Goal: Information Seeking & Learning: Learn about a topic

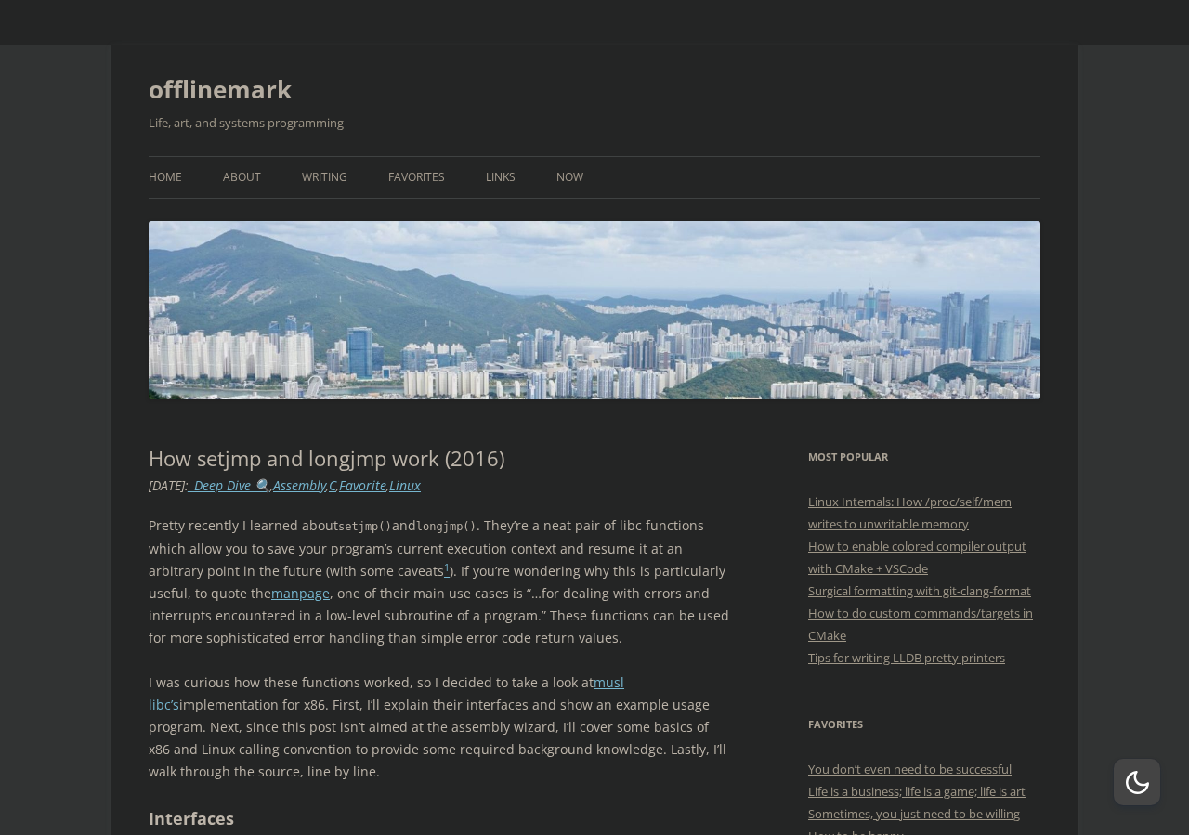
click at [295, 545] on p "Pretty recently I learned about setjmp() and longjmp() . They’re a neat pair of…" at bounding box center [439, 582] width 581 height 135
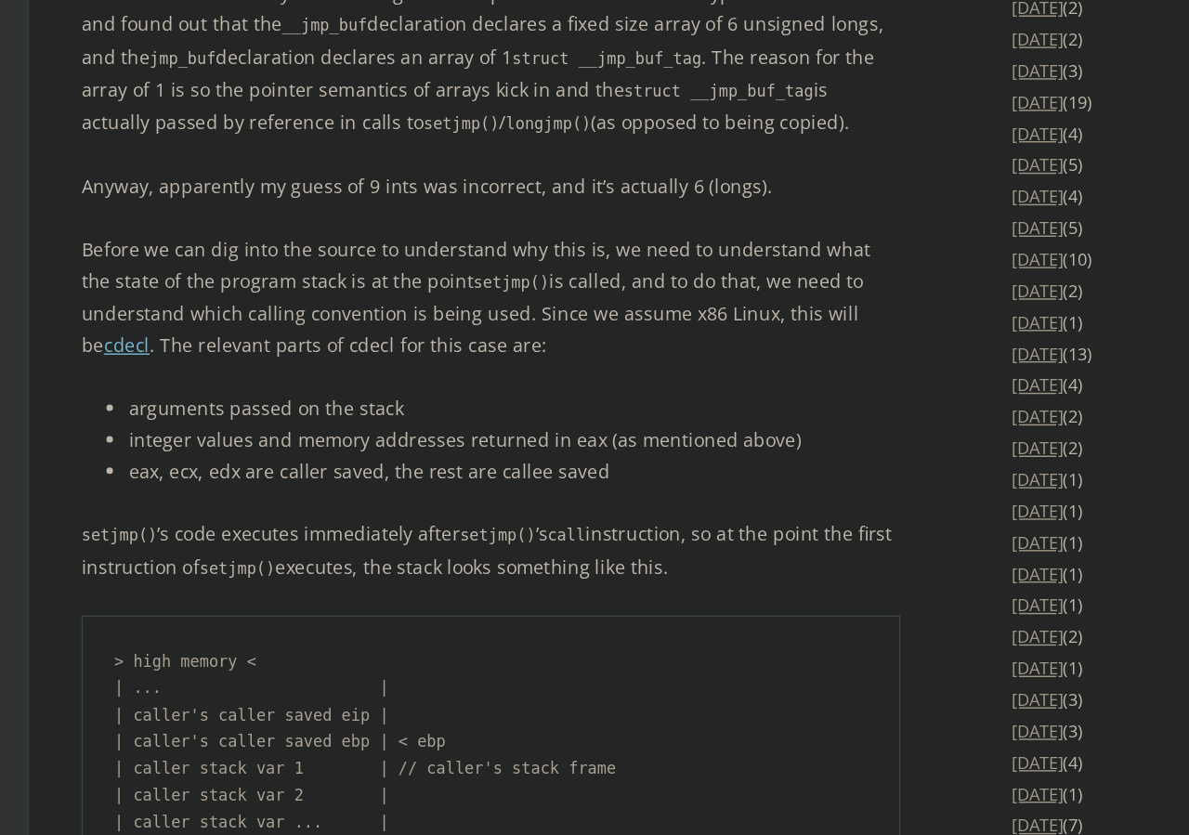
scroll to position [2721, 0]
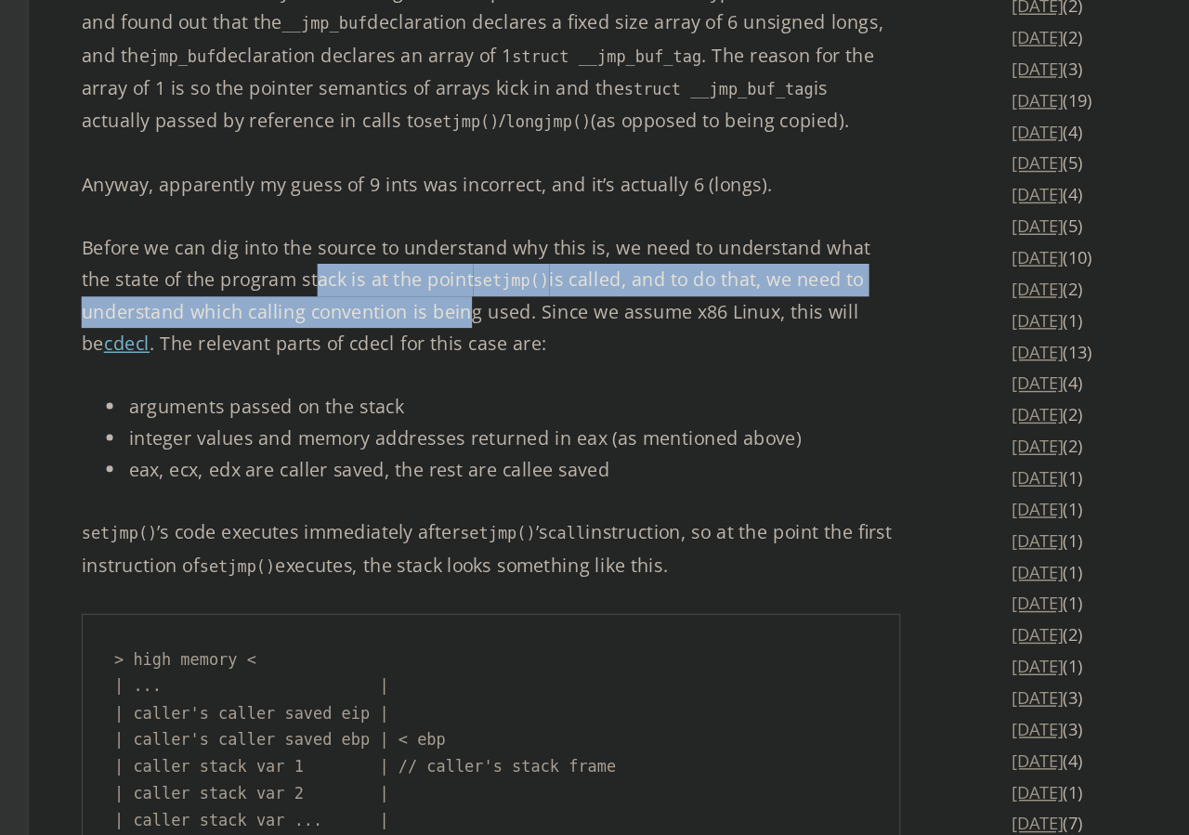
drag, startPoint x: 290, startPoint y: 413, endPoint x: 405, endPoint y: 451, distance: 121.4
click at [405, 451] on p "Before we can dig into the source to understand why this is, we need to underst…" at bounding box center [439, 453] width 581 height 90
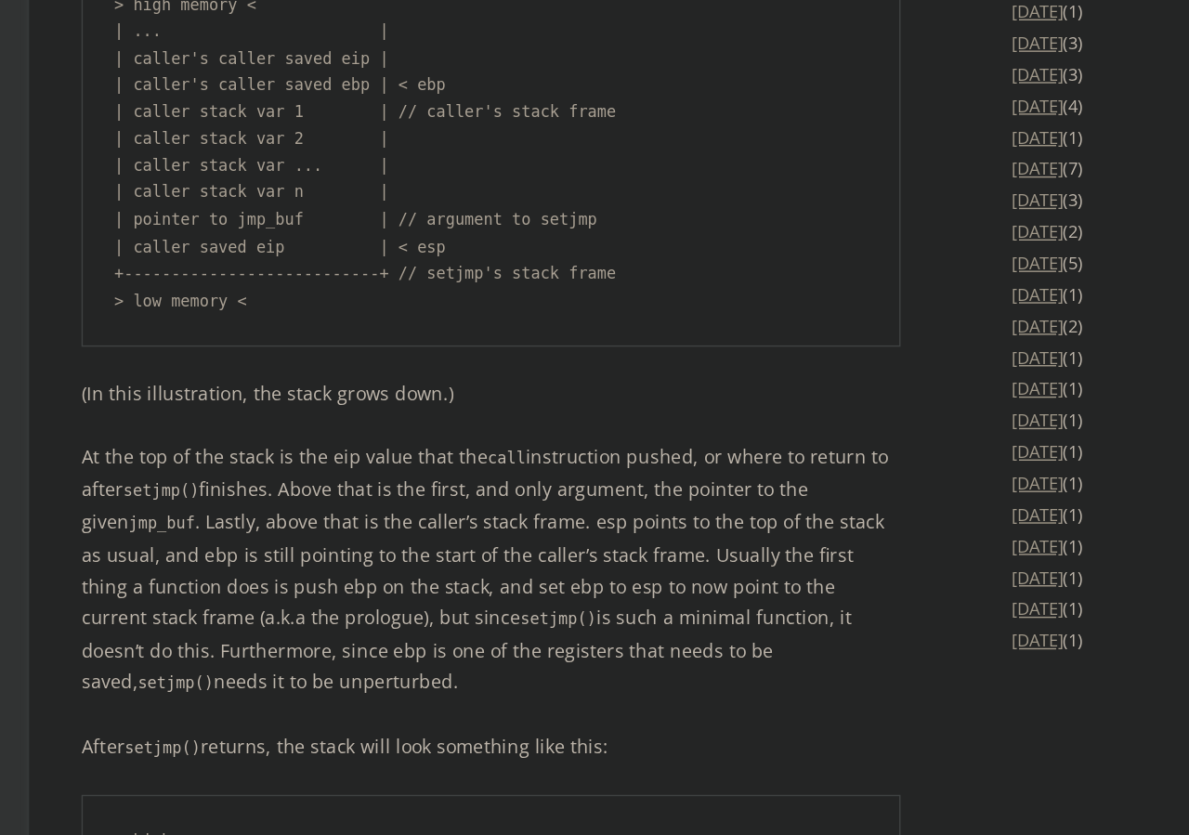
scroll to position [3196, 0]
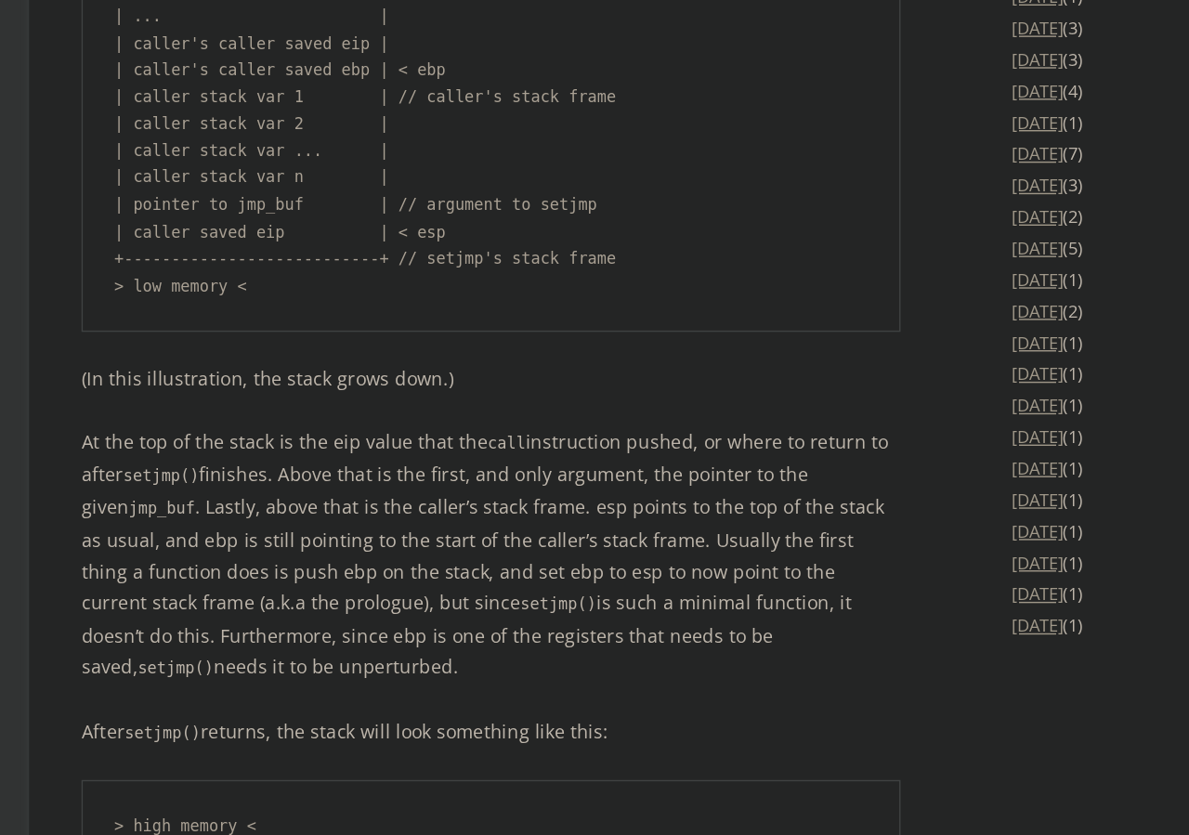
click at [296, 663] on p "At the top of the stack is the eip value that the call instruction pushed, or w…" at bounding box center [439, 636] width 581 height 183
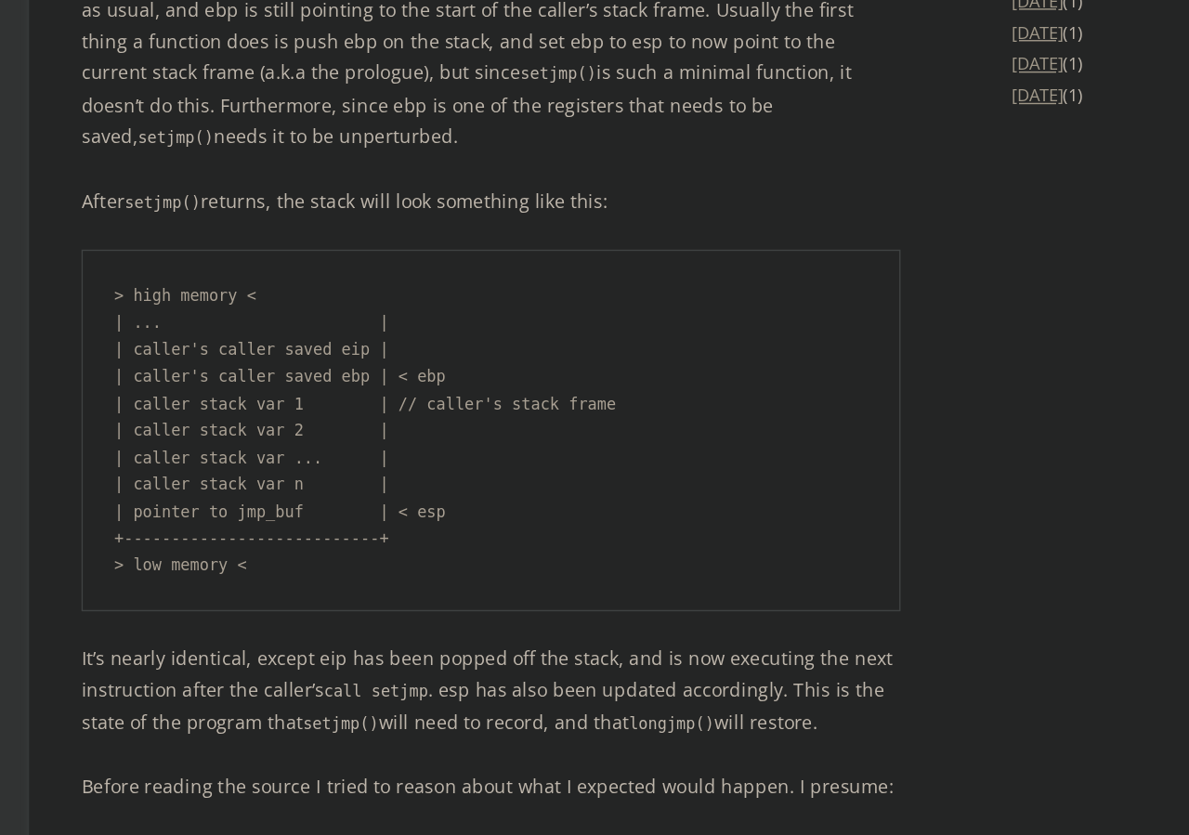
scroll to position [3577, 0]
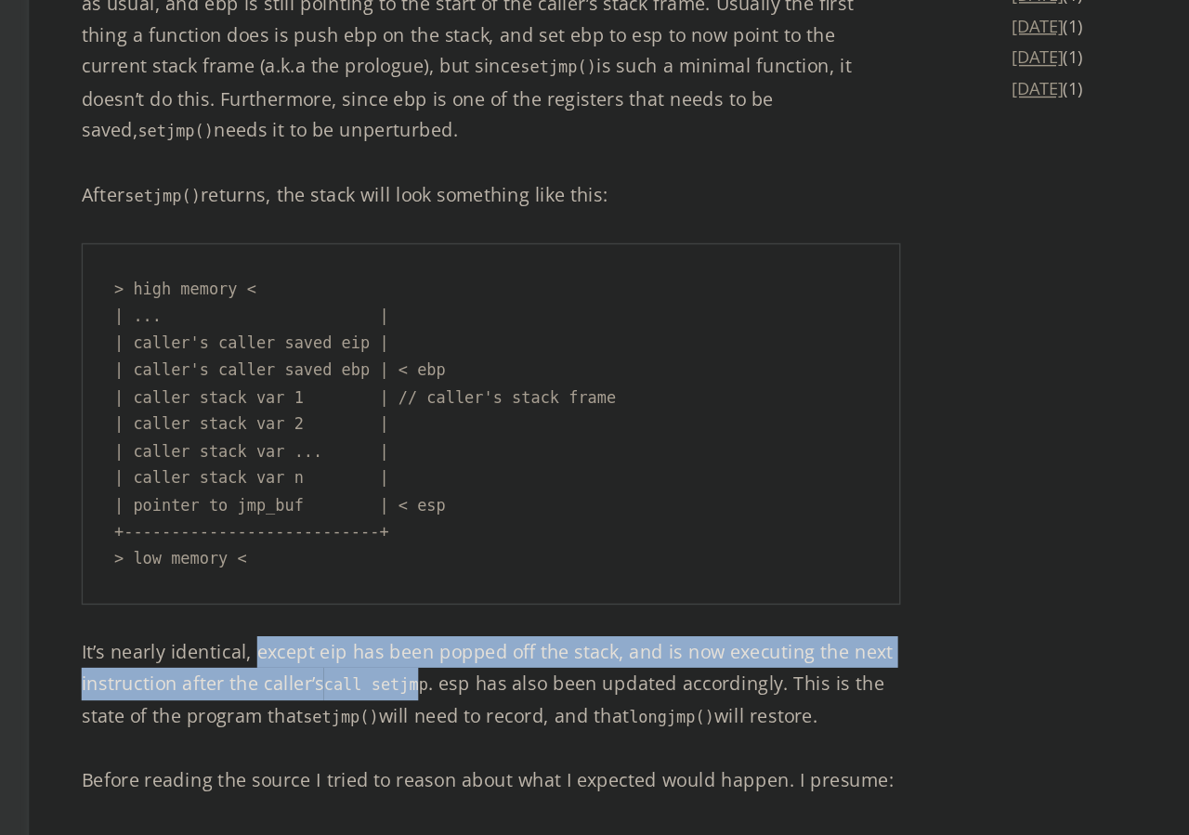
drag, startPoint x: 270, startPoint y: 680, endPoint x: 384, endPoint y: 695, distance: 114.3
click at [384, 695] on p "It’s nearly identical, except eip has been popped off the stack, and is now exe…" at bounding box center [439, 728] width 581 height 69
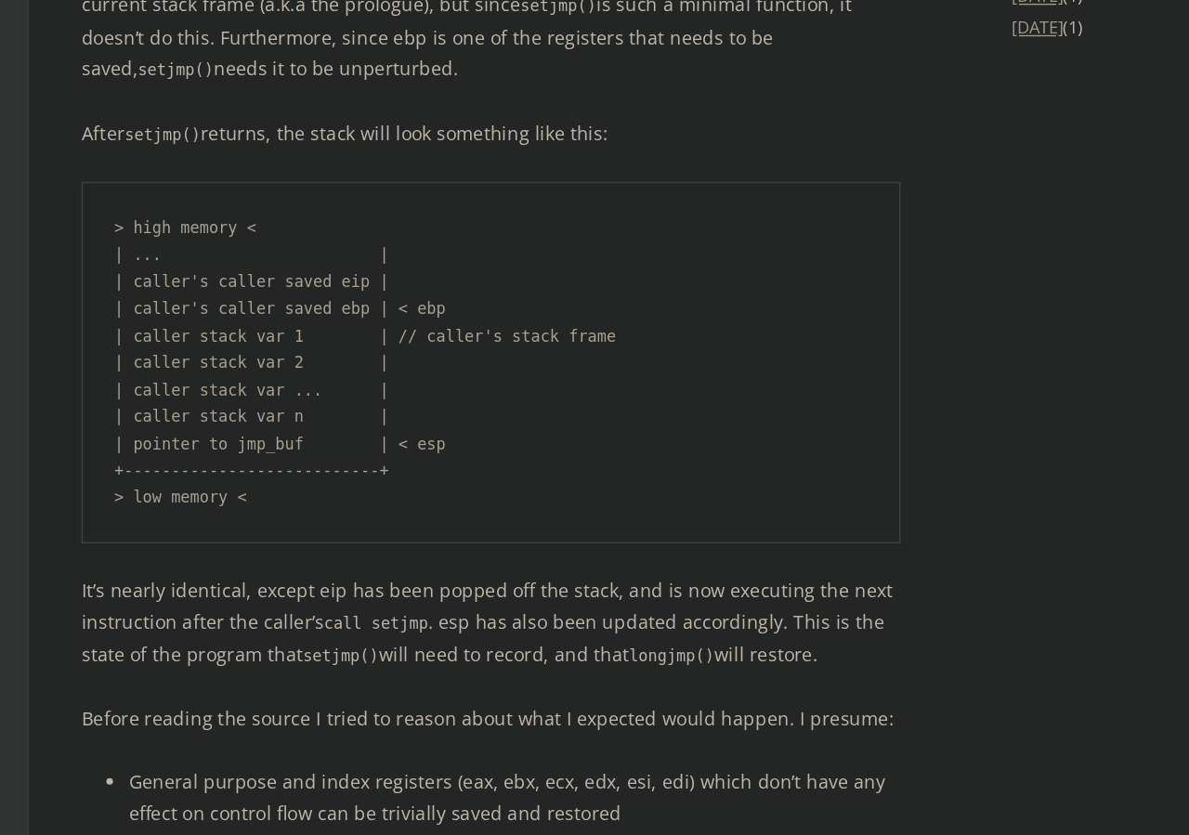
scroll to position [3651, 0]
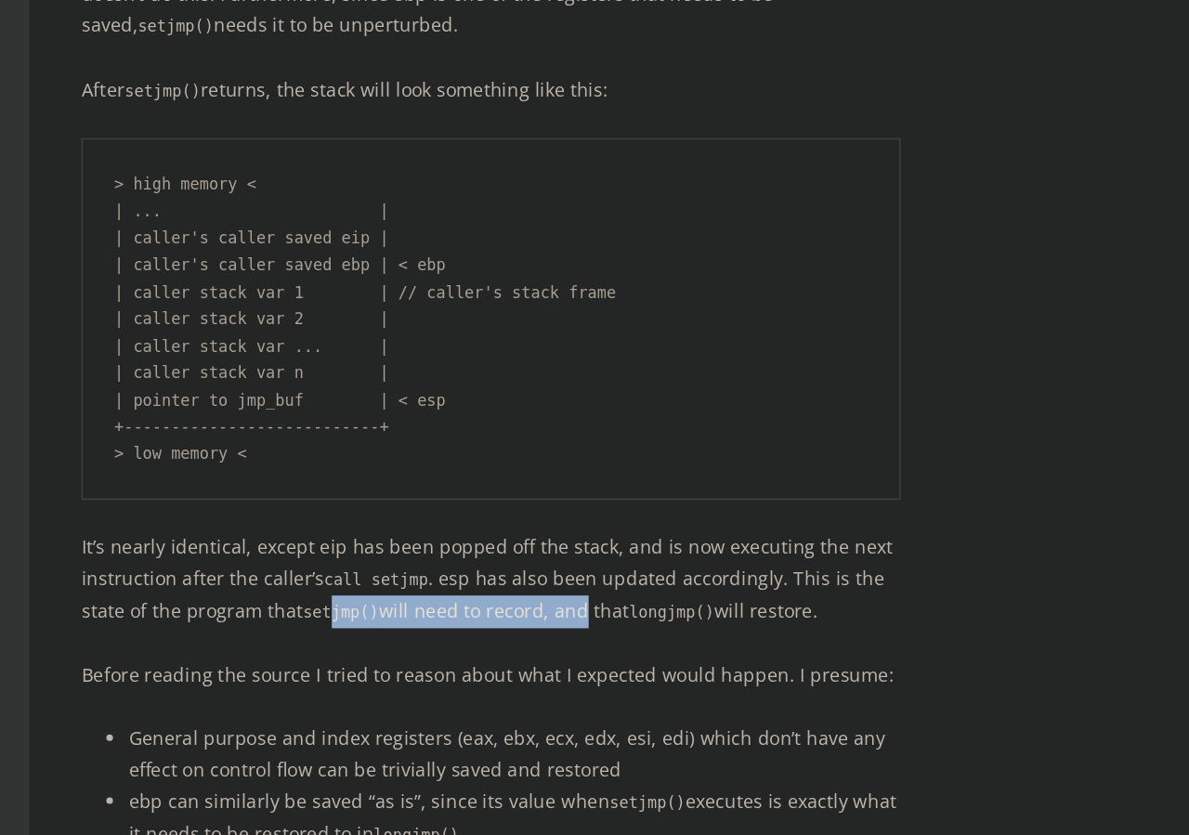
drag, startPoint x: 323, startPoint y: 655, endPoint x: 500, endPoint y: 662, distance: 176.7
click at [500, 662] on p "It’s nearly identical, except eip has been popped off the stack, and is now exe…" at bounding box center [439, 654] width 581 height 69
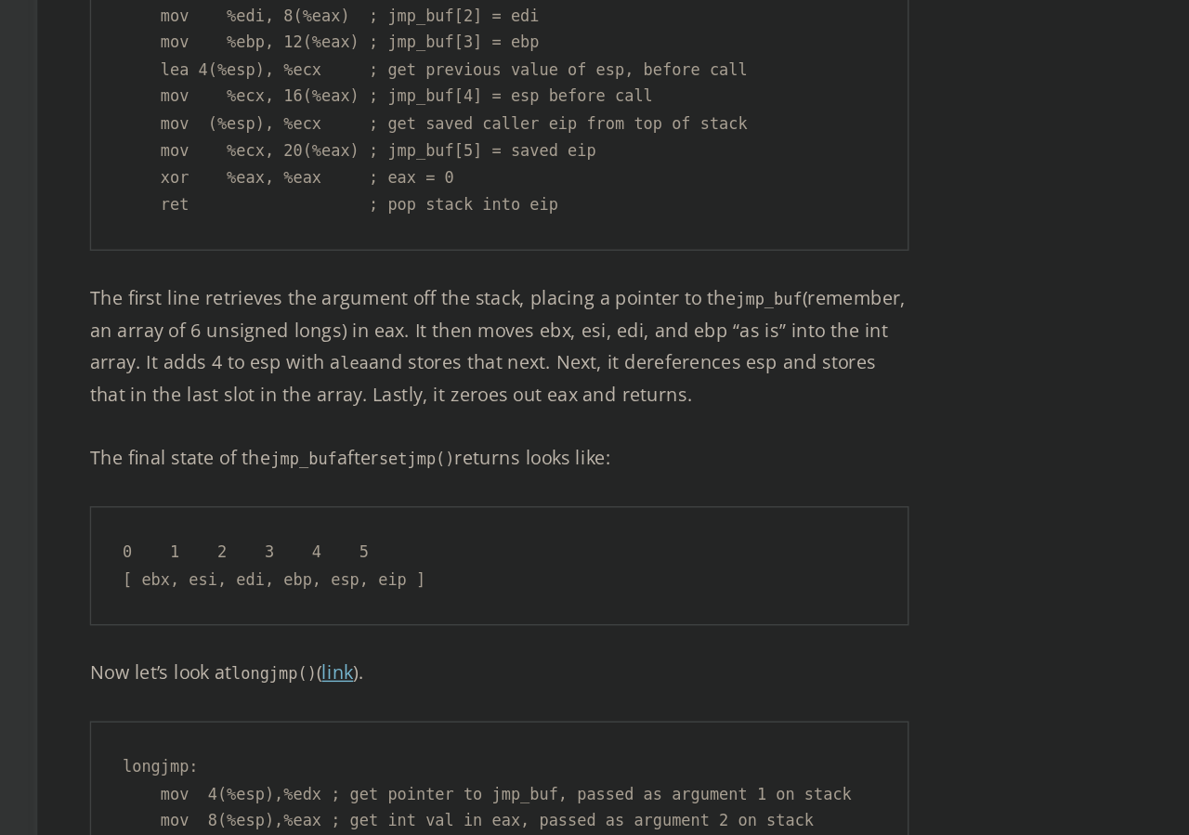
scroll to position [4611, 0]
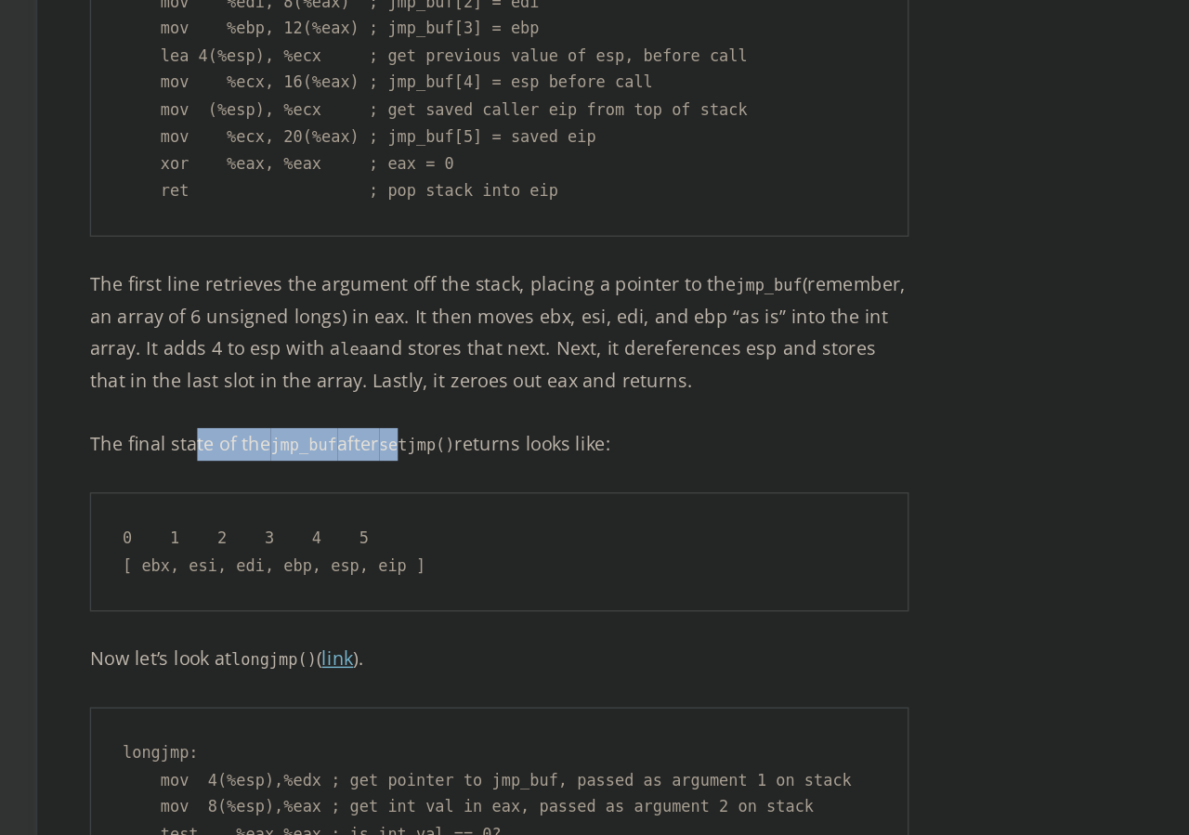
drag, startPoint x: 222, startPoint y: 513, endPoint x: 371, endPoint y: 513, distance: 148.7
click at [371, 546] on p "The final state of the jmp_buf after setjmp() returns looks like:" at bounding box center [439, 557] width 581 height 23
click at [371, 552] on code "setjmp()" at bounding box center [381, 558] width 54 height 13
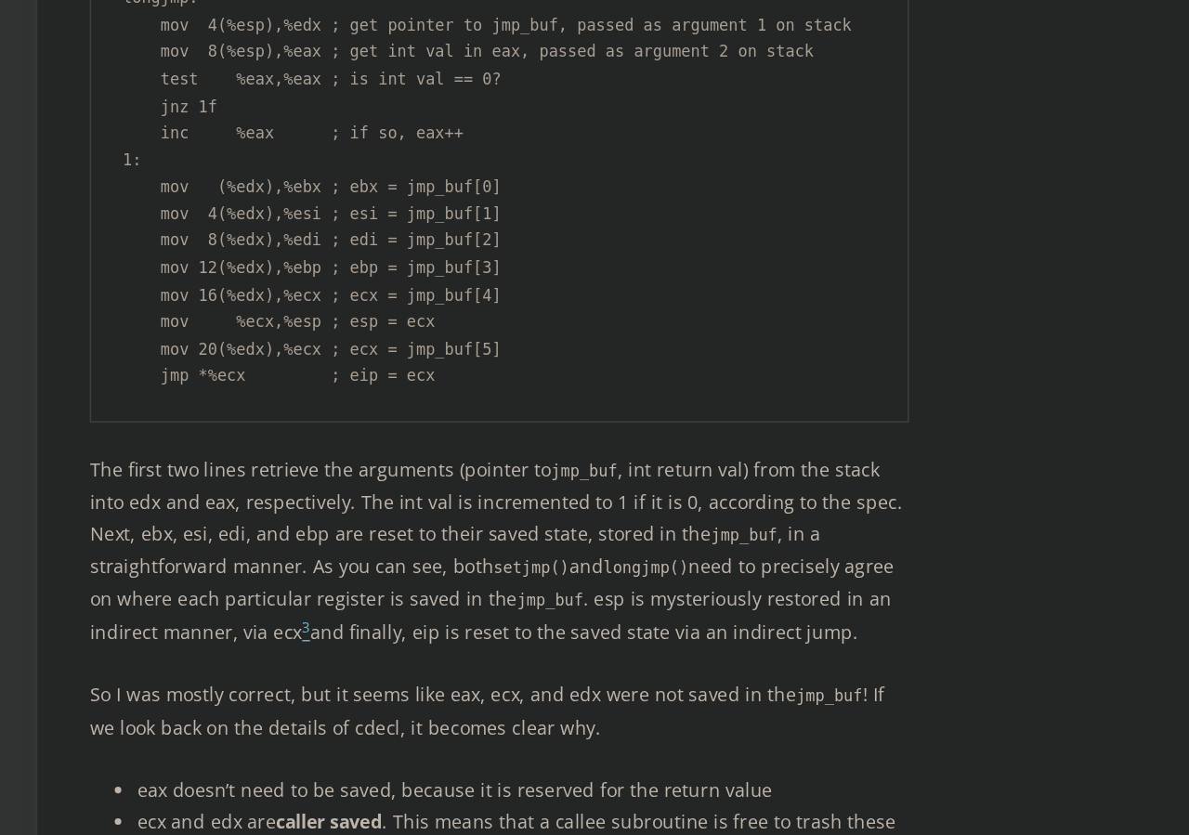
scroll to position [5171, 0]
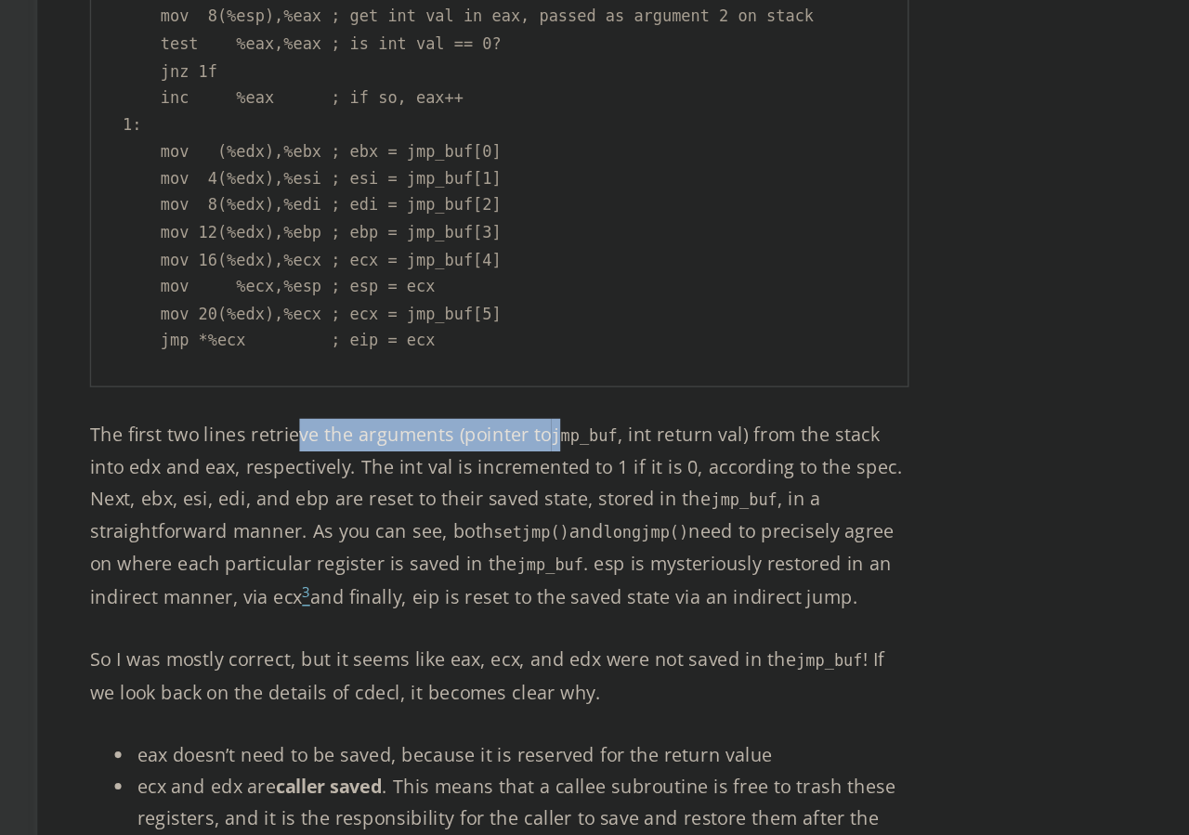
drag, startPoint x: 291, startPoint y: 504, endPoint x: 475, endPoint y: 516, distance: 184.4
click at [475, 540] on p "The first two lines retrieve the arguments (pointer to jmp_buf , int return val…" at bounding box center [439, 609] width 581 height 138
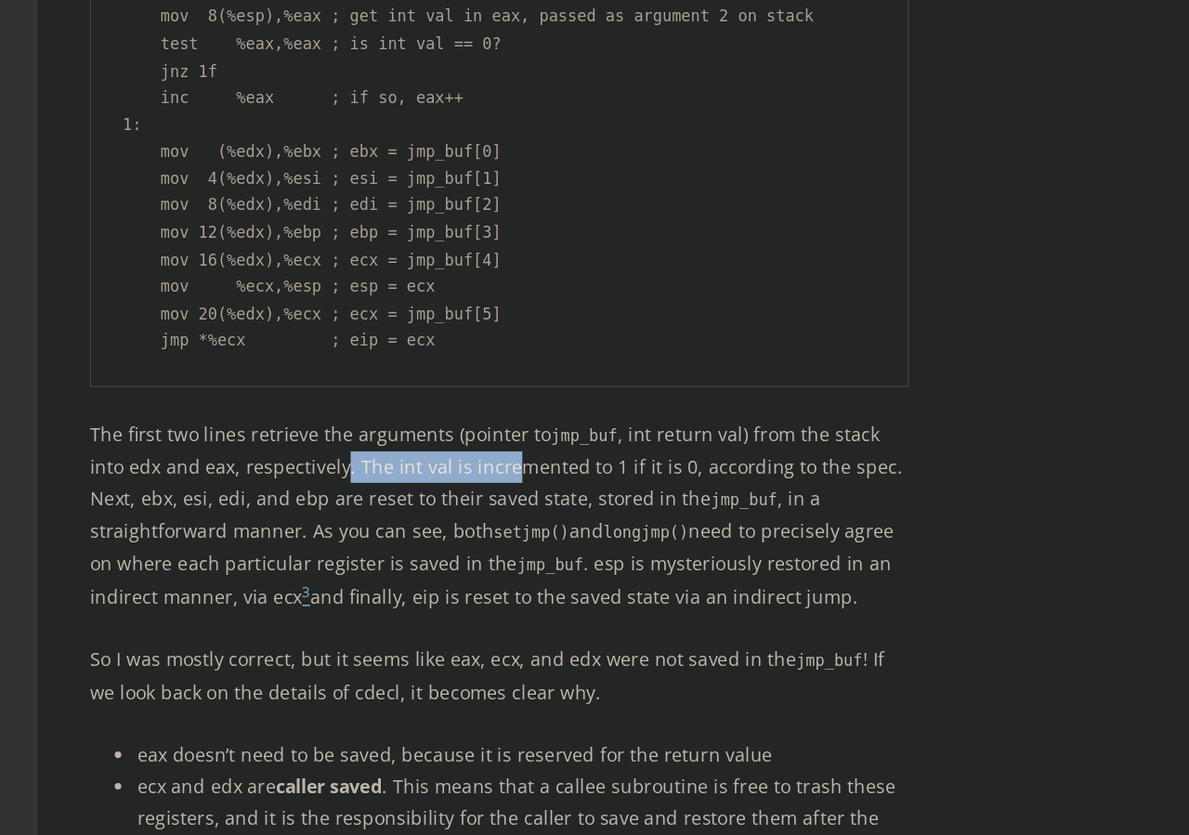
drag, startPoint x: 297, startPoint y: 520, endPoint x: 421, endPoint y: 529, distance: 123.9
click at [421, 540] on p "The first two lines retrieve the arguments (pointer to jmp_buf , int return val…" at bounding box center [439, 609] width 581 height 138
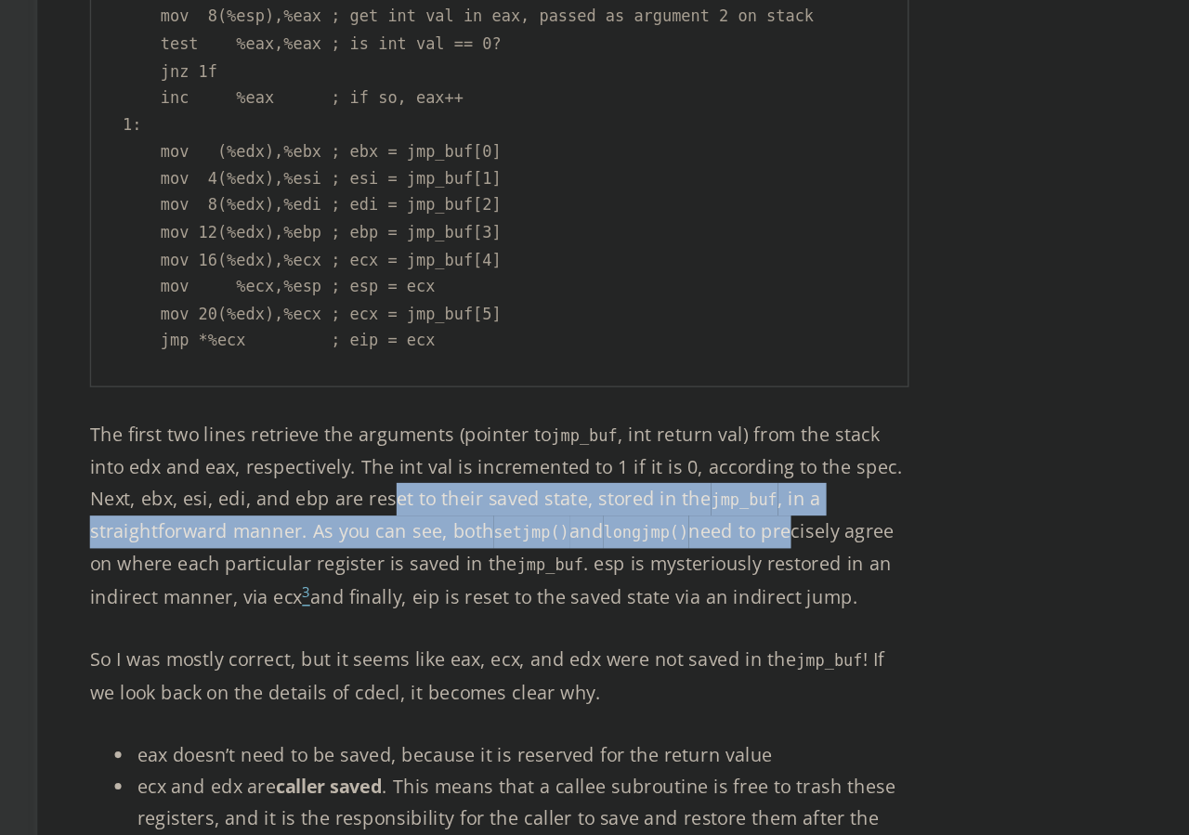
drag, startPoint x: 322, startPoint y: 548, endPoint x: 542, endPoint y: 572, distance: 221.6
click at [542, 572] on p "The first two lines retrieve the arguments (pointer to jmp_buf , int return val…" at bounding box center [439, 609] width 581 height 138
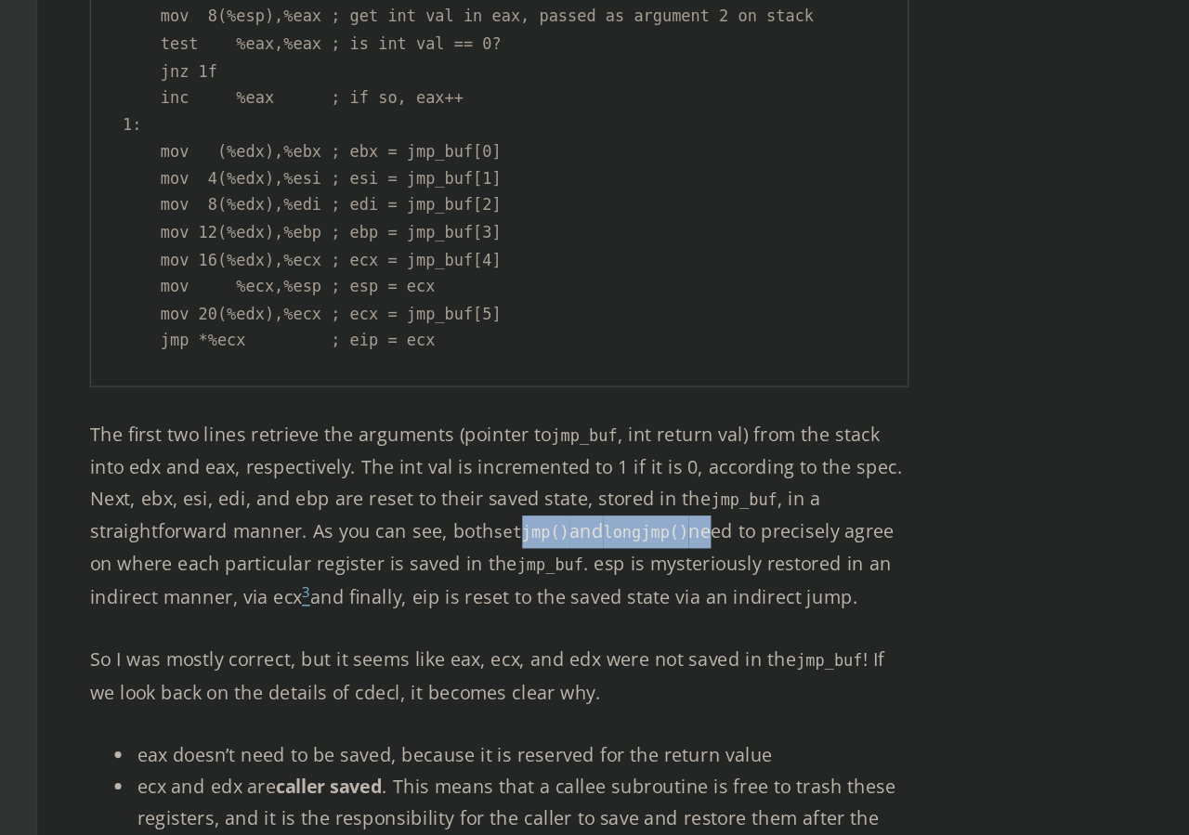
drag, startPoint x: 348, startPoint y: 579, endPoint x: 488, endPoint y: 579, distance: 139.4
click at [488, 579] on p "The first two lines retrieve the arguments (pointer to jmp_buf , int return val…" at bounding box center [439, 609] width 581 height 138
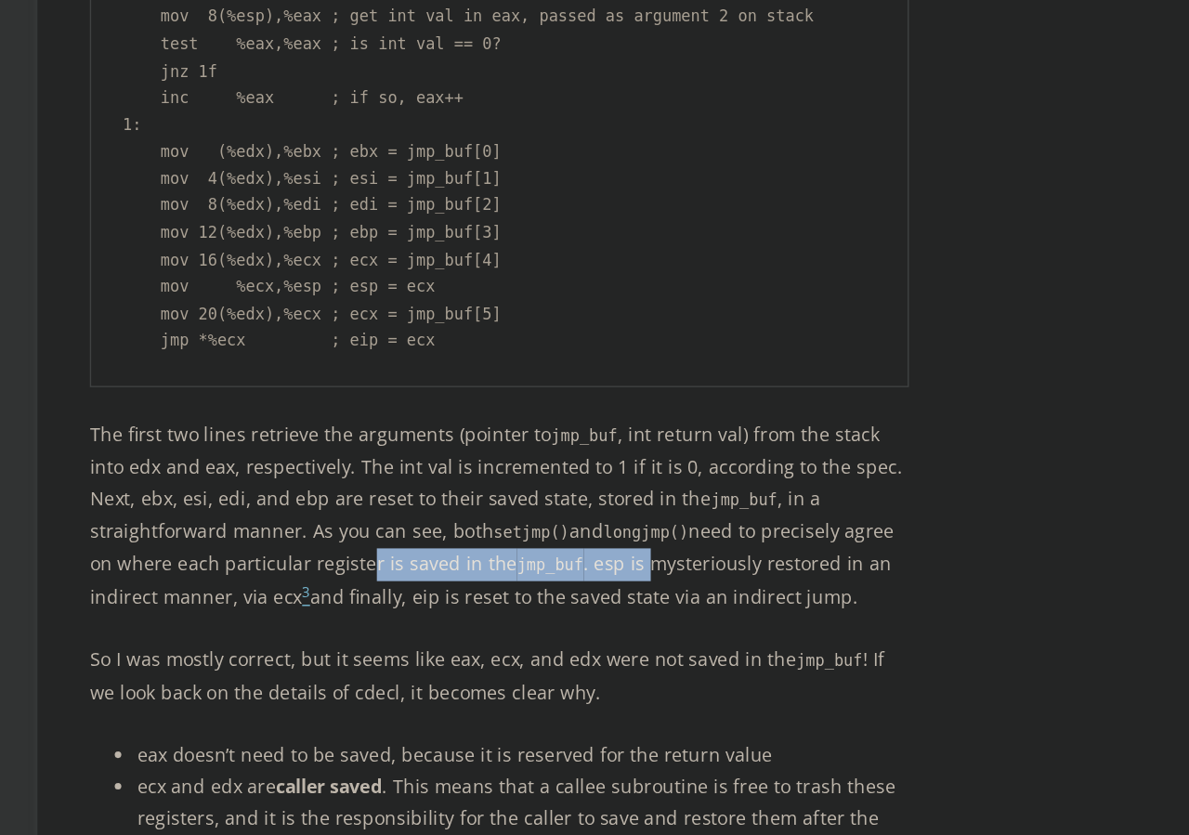
drag, startPoint x: 247, startPoint y: 599, endPoint x: 444, endPoint y: 605, distance: 197.1
click at [444, 605] on p "The first two lines retrieve the arguments (pointer to jmp_buf , int return val…" at bounding box center [439, 609] width 581 height 138
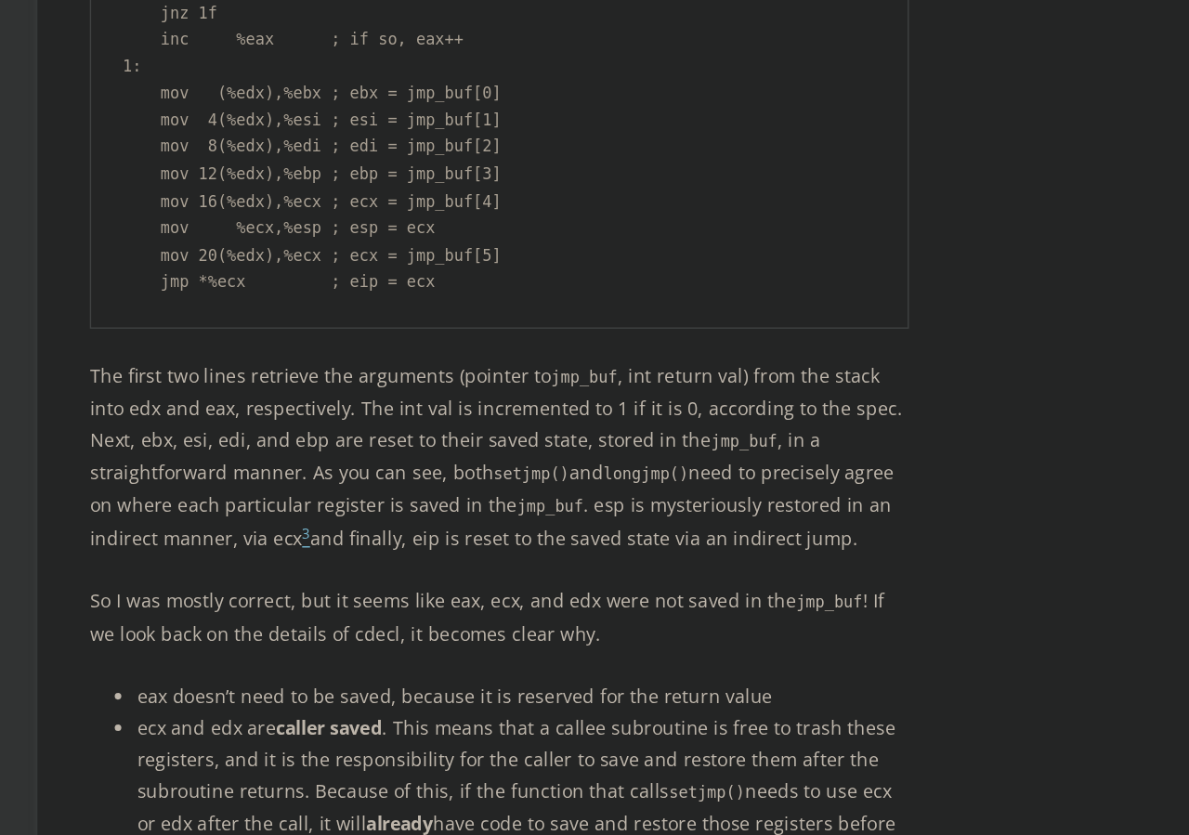
scroll to position [5219, 0]
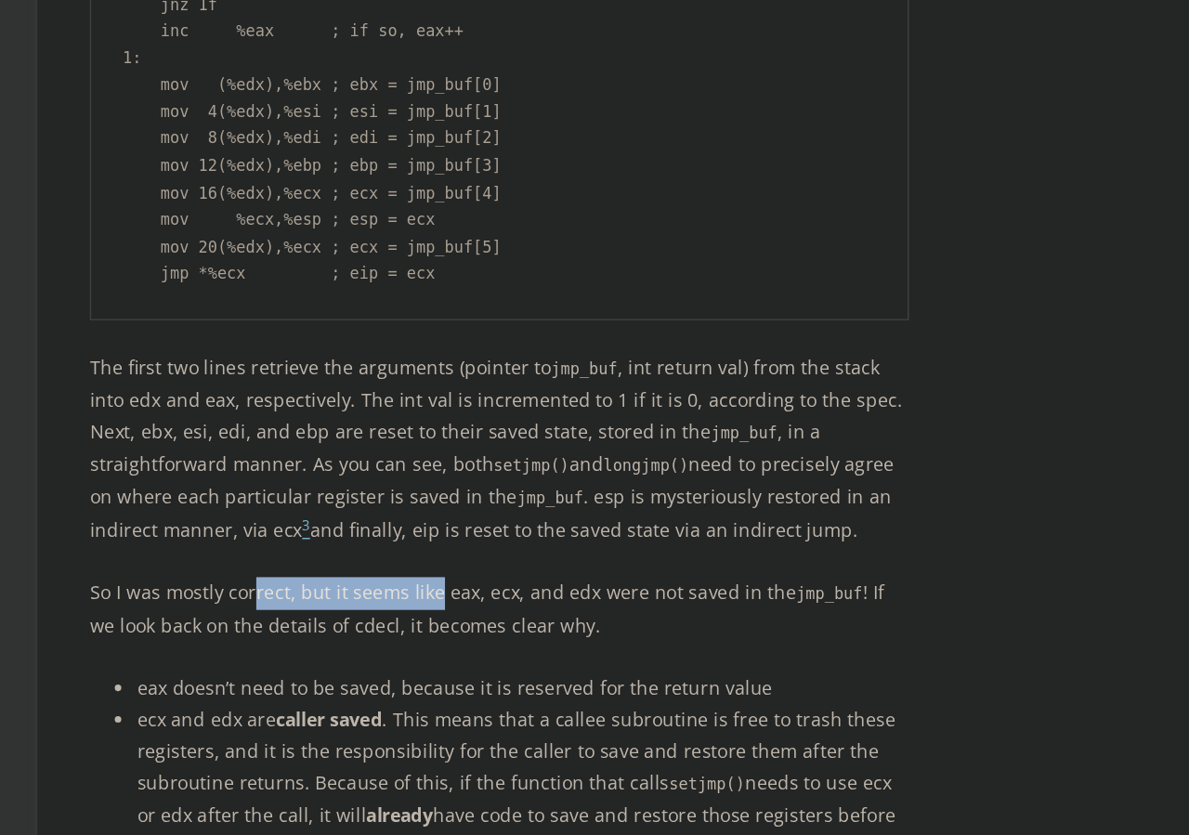
drag, startPoint x: 264, startPoint y: 609, endPoint x: 394, endPoint y: 611, distance: 130.1
click at [394, 652] on p "So I was mostly correct, but it seems like eax, ecx, and edx were not saved in …" at bounding box center [439, 675] width 581 height 46
drag, startPoint x: 294, startPoint y: 646, endPoint x: 358, endPoint y: 647, distance: 64.1
click at [358, 652] on p "So I was mostly correct, but it seems like eax, ecx, and edx were not saved in …" at bounding box center [439, 675] width 581 height 46
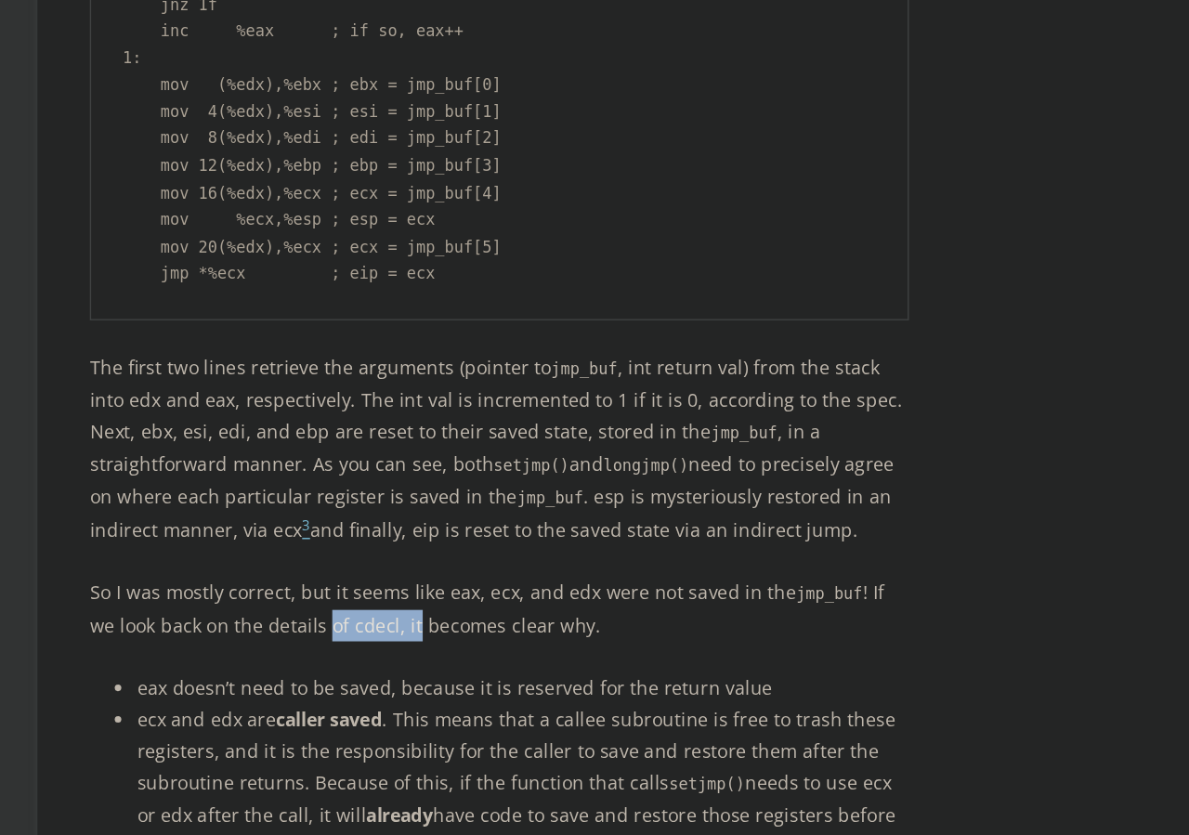
click at [358, 652] on p "So I was mostly correct, but it seems like eax, ecx, and edx were not saved in …" at bounding box center [439, 675] width 581 height 46
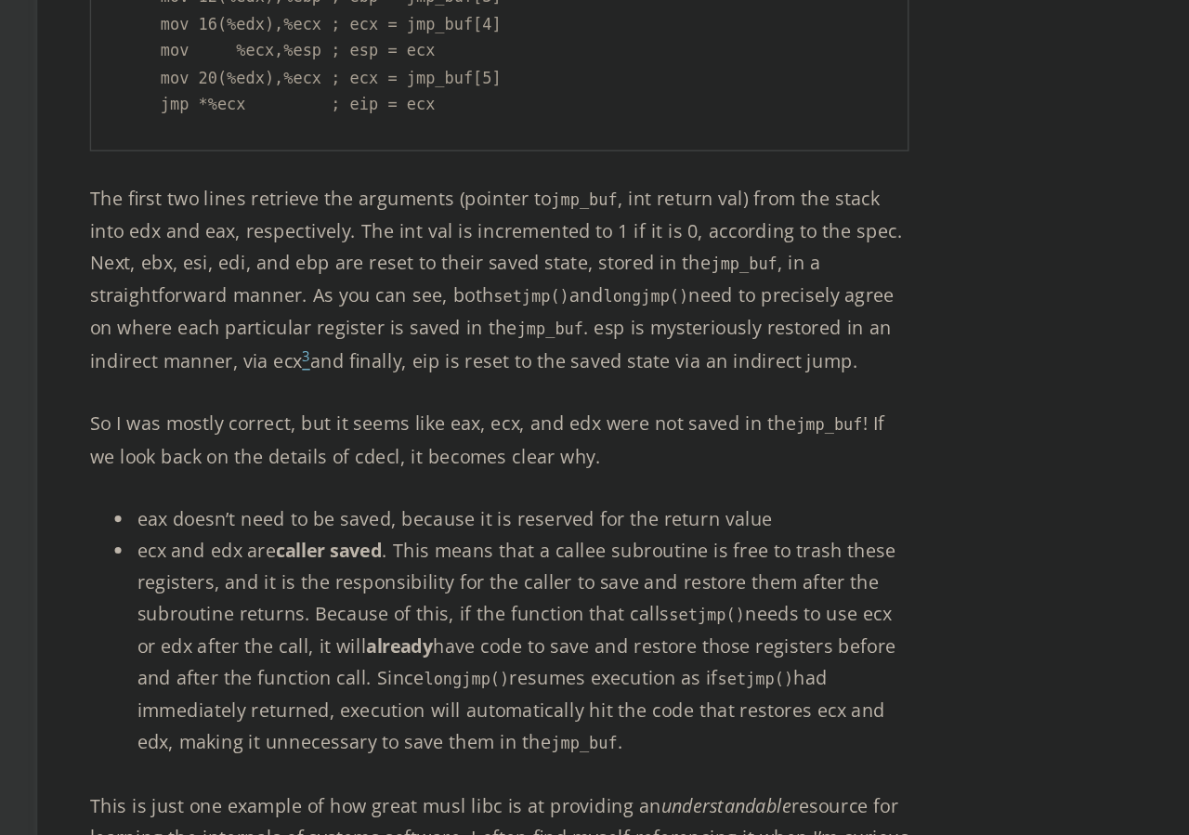
scroll to position [5359, 0]
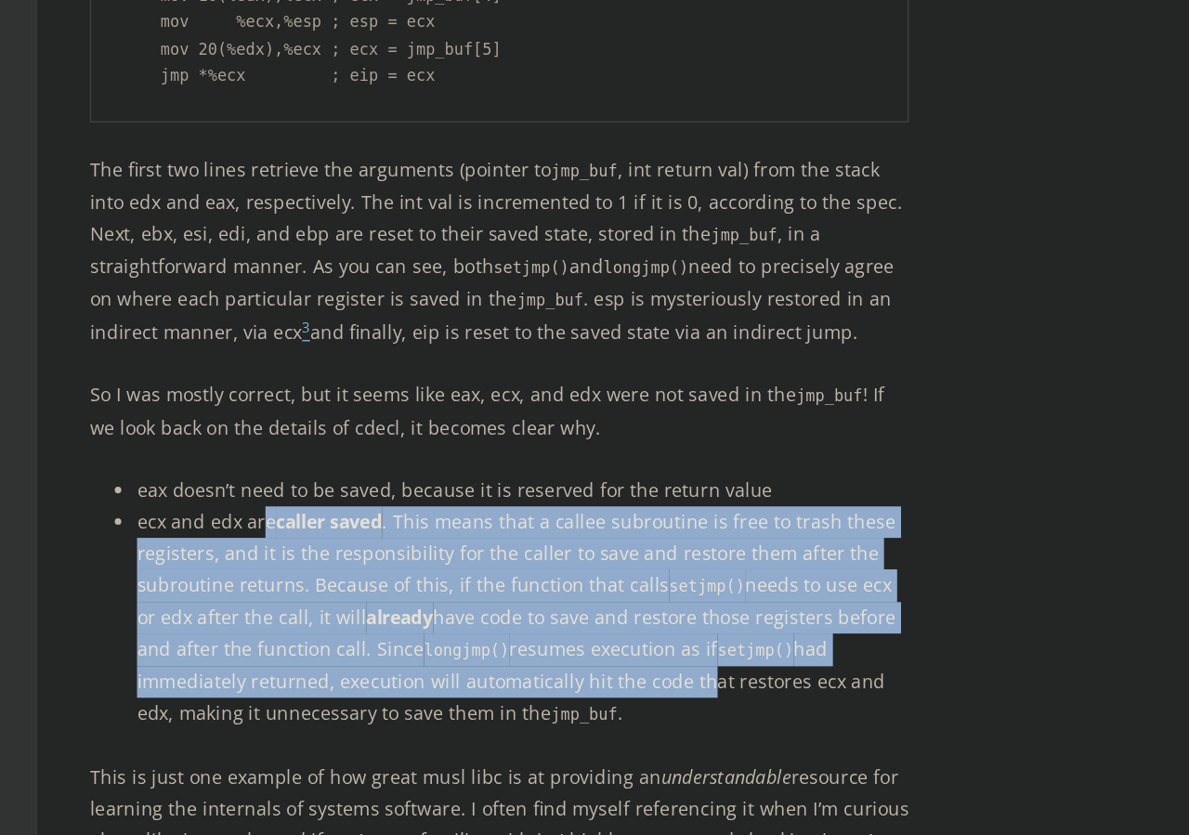
drag, startPoint x: 273, startPoint y: 572, endPoint x: 492, endPoint y: 686, distance: 246.0
click at [492, 686] on li "ecx and edx are caller saved . This means that a callee subroutine is free to t…" at bounding box center [455, 681] width 547 height 159
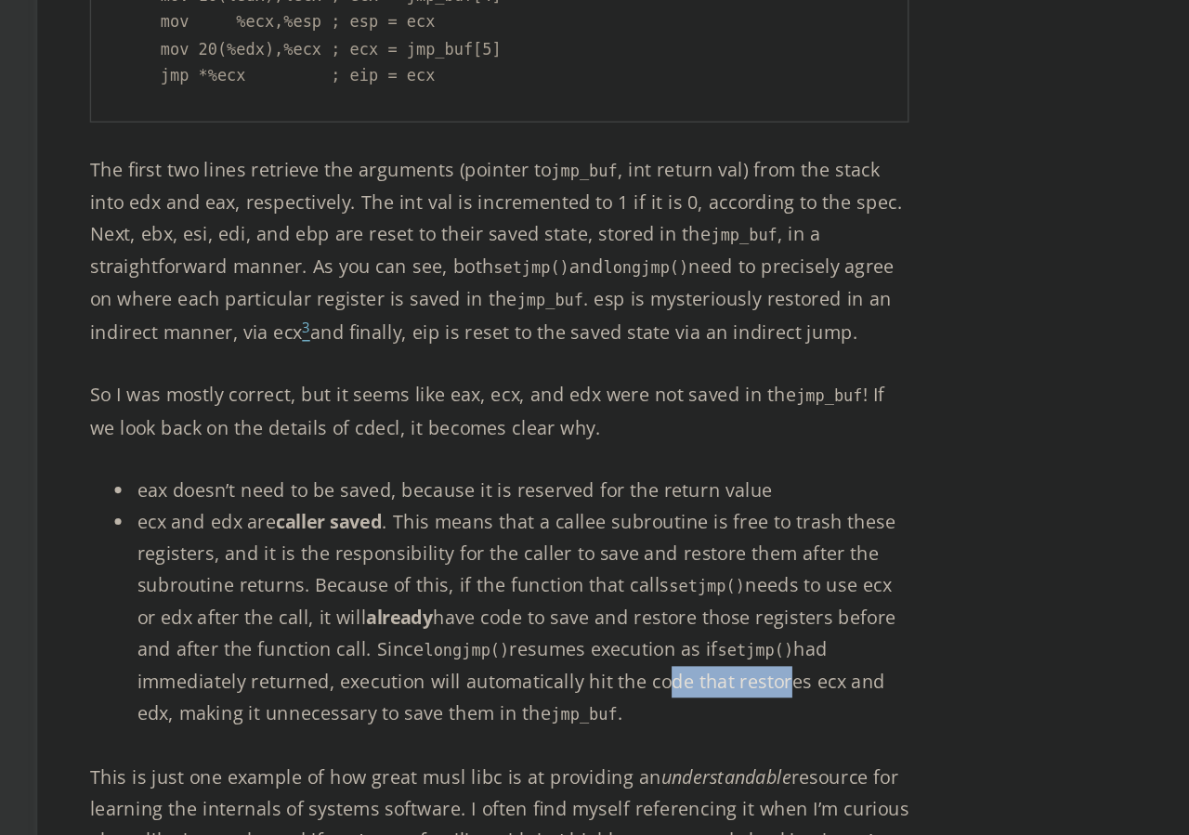
drag, startPoint x: 461, startPoint y: 686, endPoint x: 551, endPoint y: 686, distance: 90.1
click at [551, 686] on li "ecx and edx are caller saved . This means that a callee subroutine is free to t…" at bounding box center [455, 681] width 547 height 159
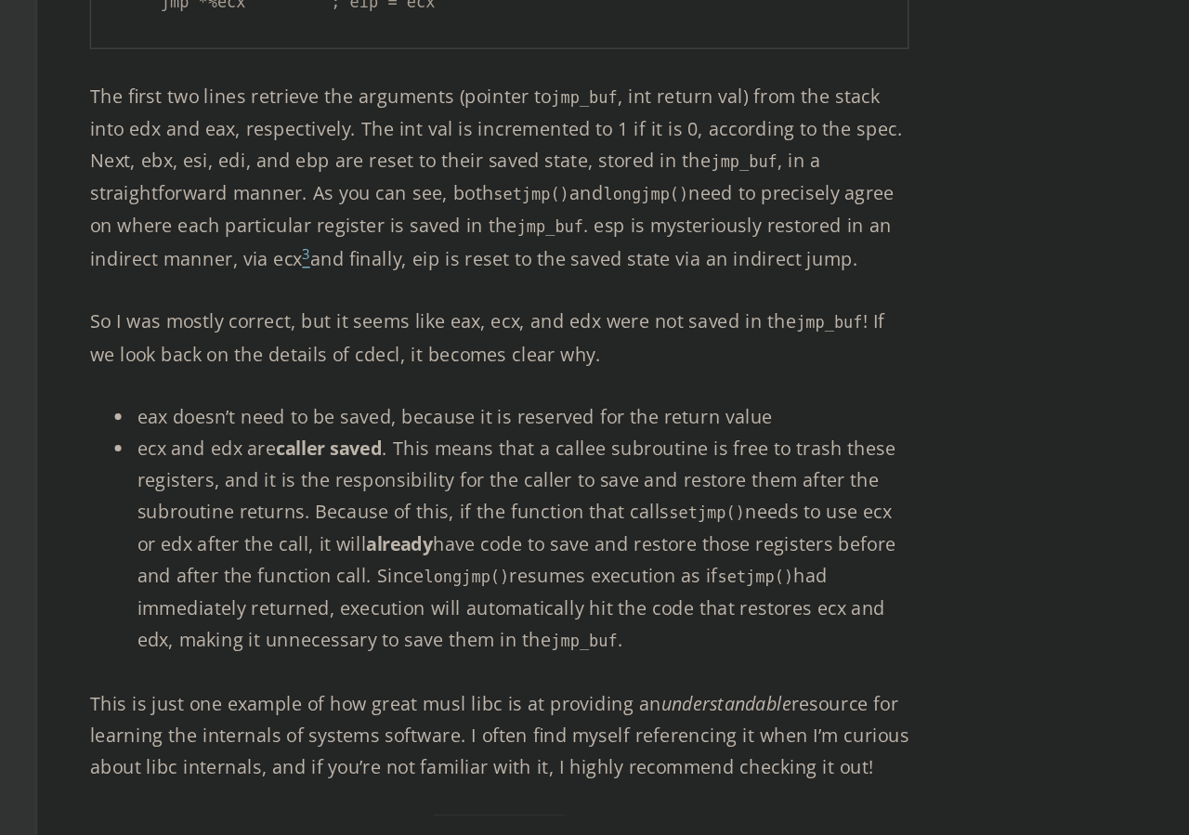
scroll to position [5534, 0]
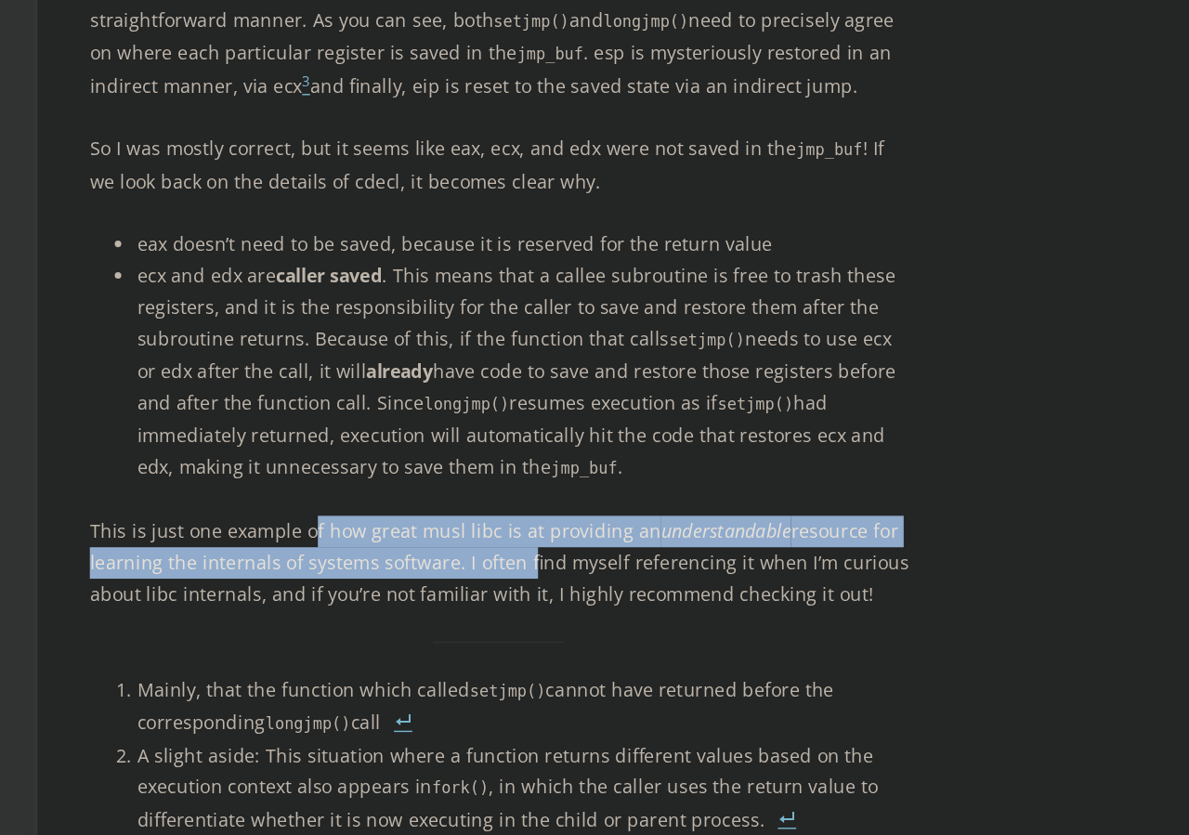
drag, startPoint x: 304, startPoint y: 580, endPoint x: 452, endPoint y: 603, distance: 149.6
click at [452, 609] on p "This is just one example of how great musl libc is at providing an understandab…" at bounding box center [439, 642] width 581 height 67
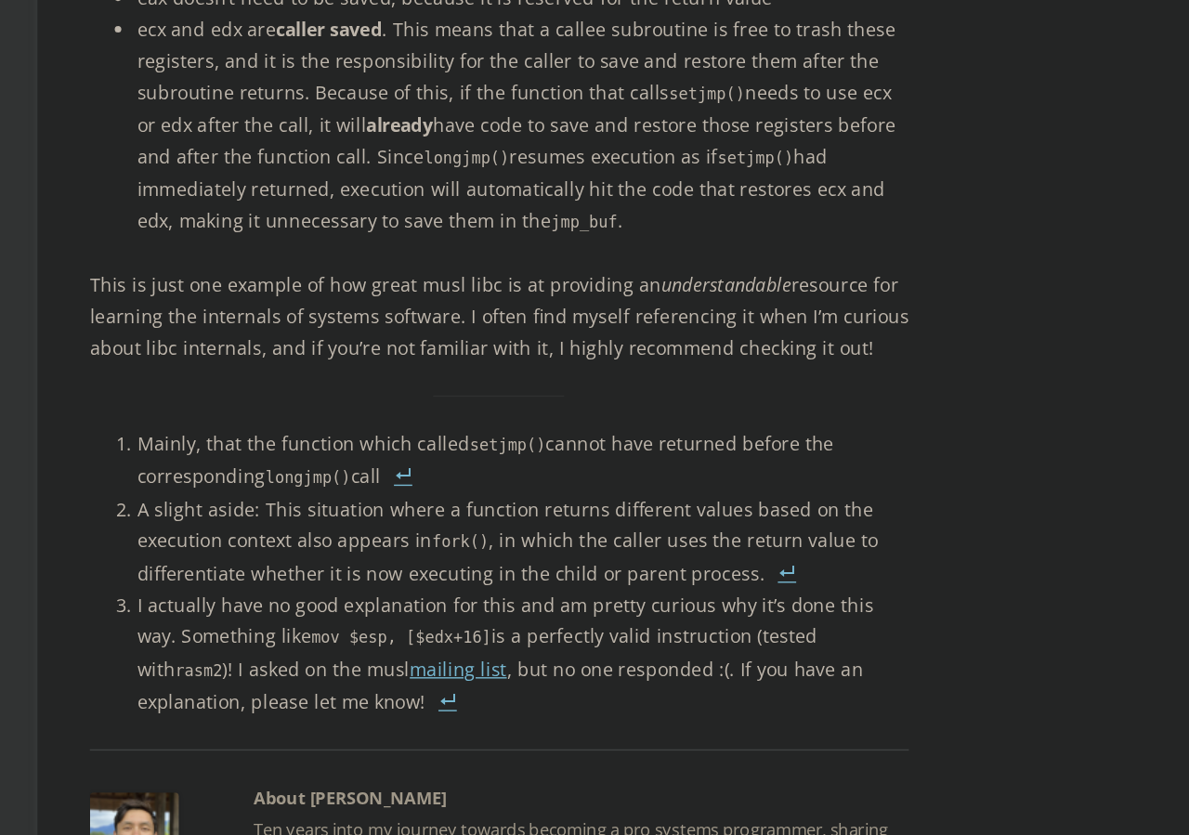
scroll to position [5712, 0]
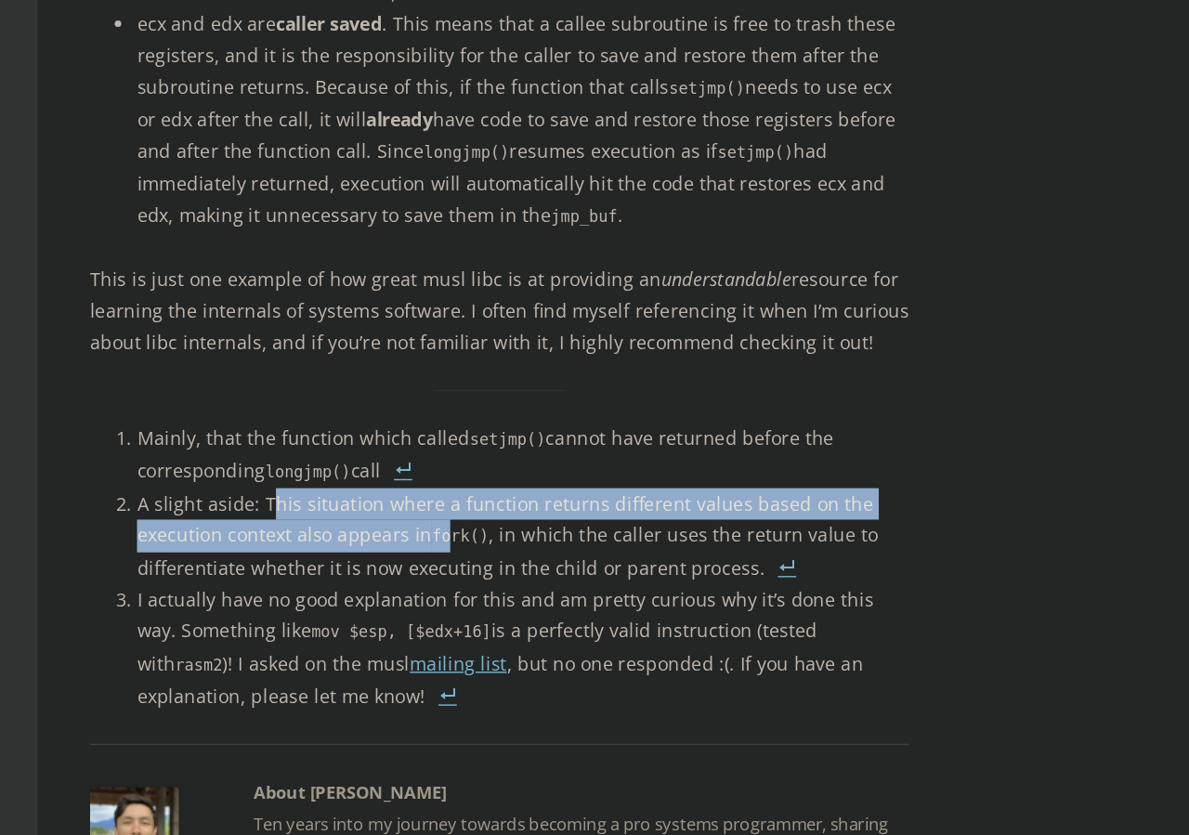
drag, startPoint x: 271, startPoint y: 550, endPoint x: 401, endPoint y: 575, distance: 132.5
click at [401, 589] on li "A slight aside: This situation where a function returns different values based …" at bounding box center [455, 623] width 547 height 68
click at [401, 617] on code "fork()" at bounding box center [411, 623] width 40 height 13
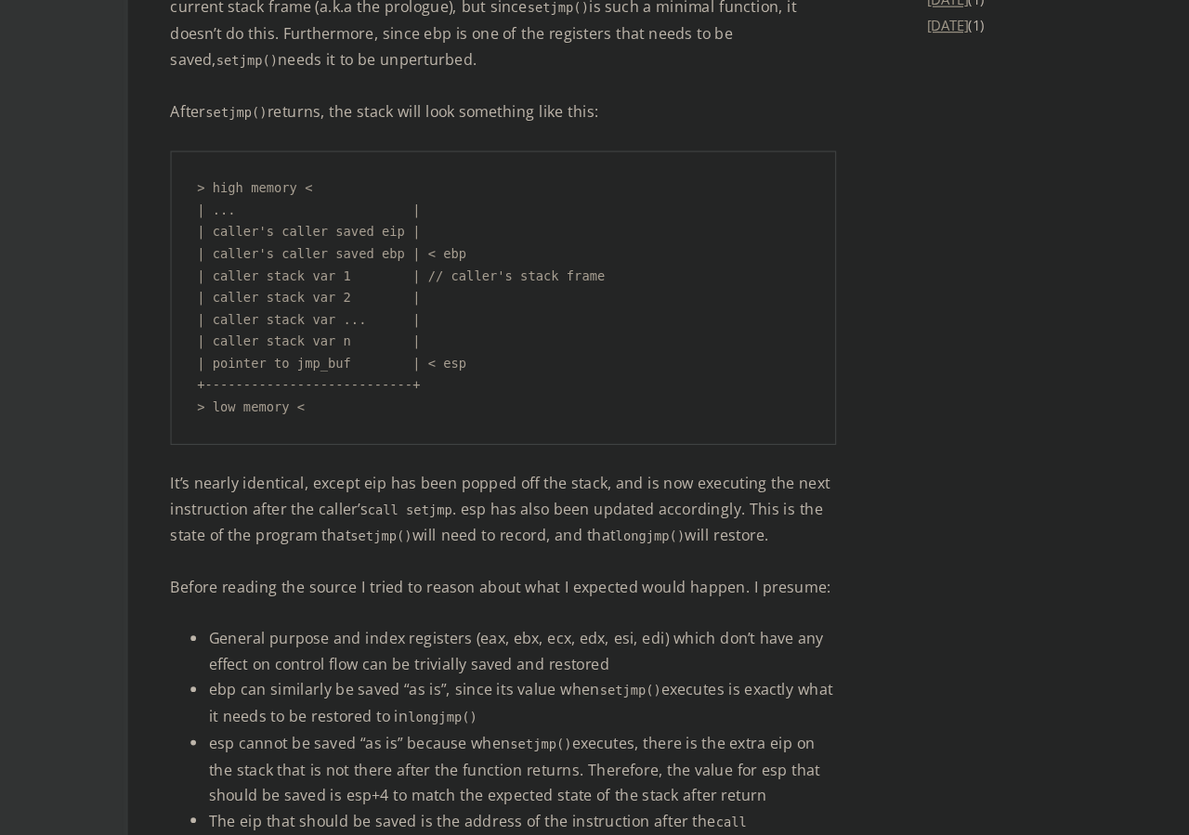
scroll to position [3760, 0]
